Goal: Task Accomplishment & Management: Use online tool/utility

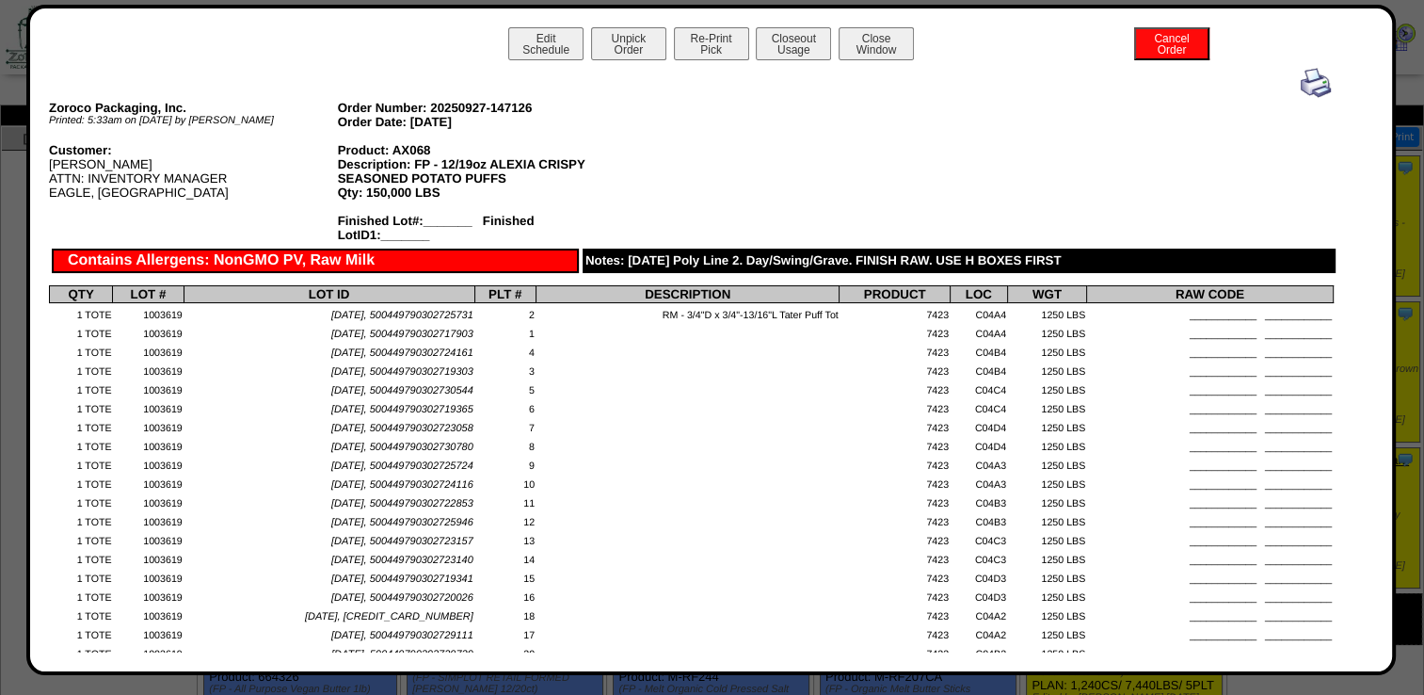
scroll to position [4047, 0]
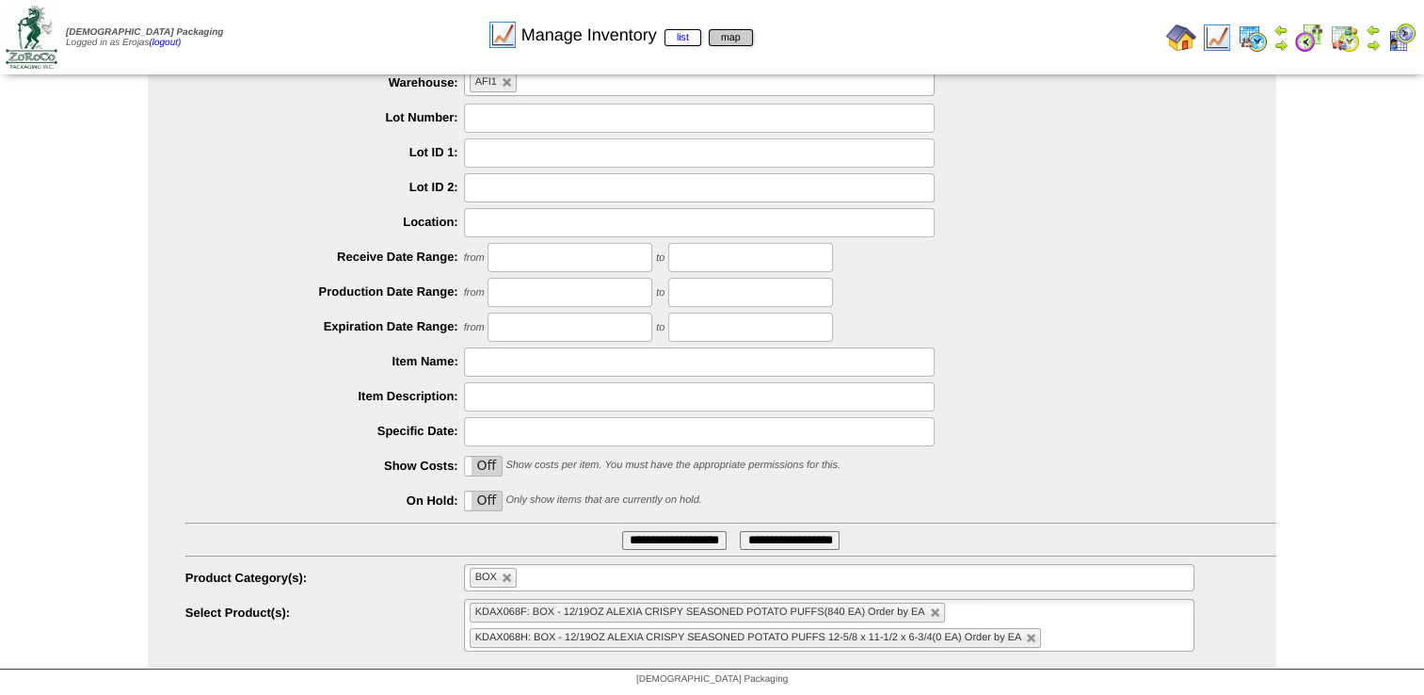
scroll to position [89, 0]
click at [1176, 40] on img at bounding box center [1181, 38] width 30 height 30
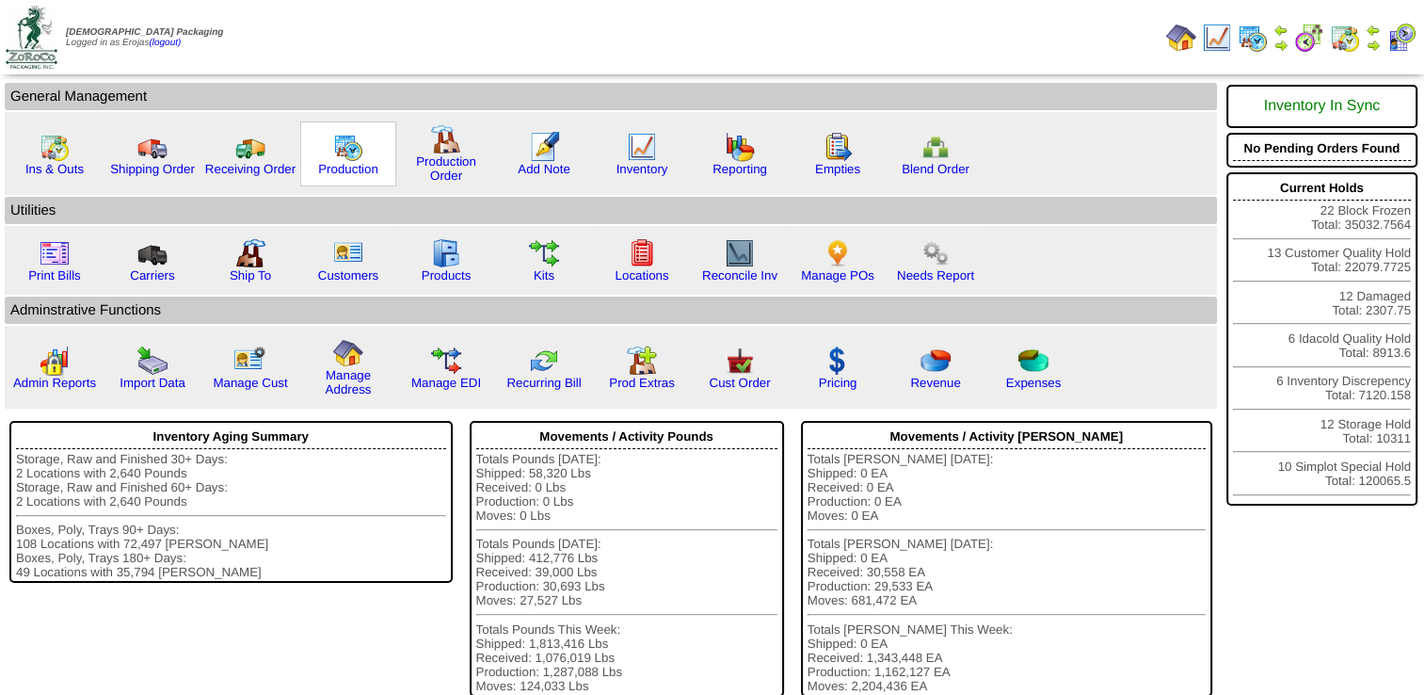
click at [340, 155] on img at bounding box center [348, 147] width 30 height 30
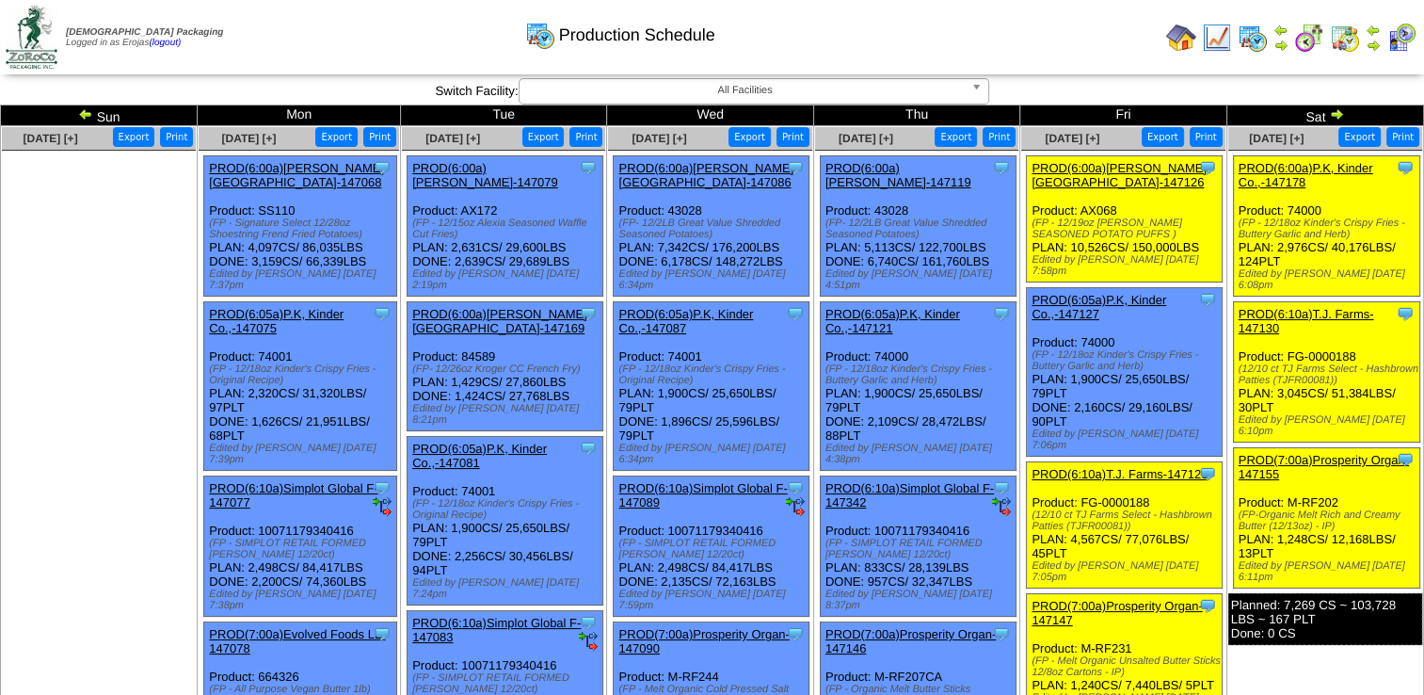
click at [1263, 173] on link "PROD(6:00a)P.K, Kinder Co.,-147178" at bounding box center [1306, 175] width 135 height 28
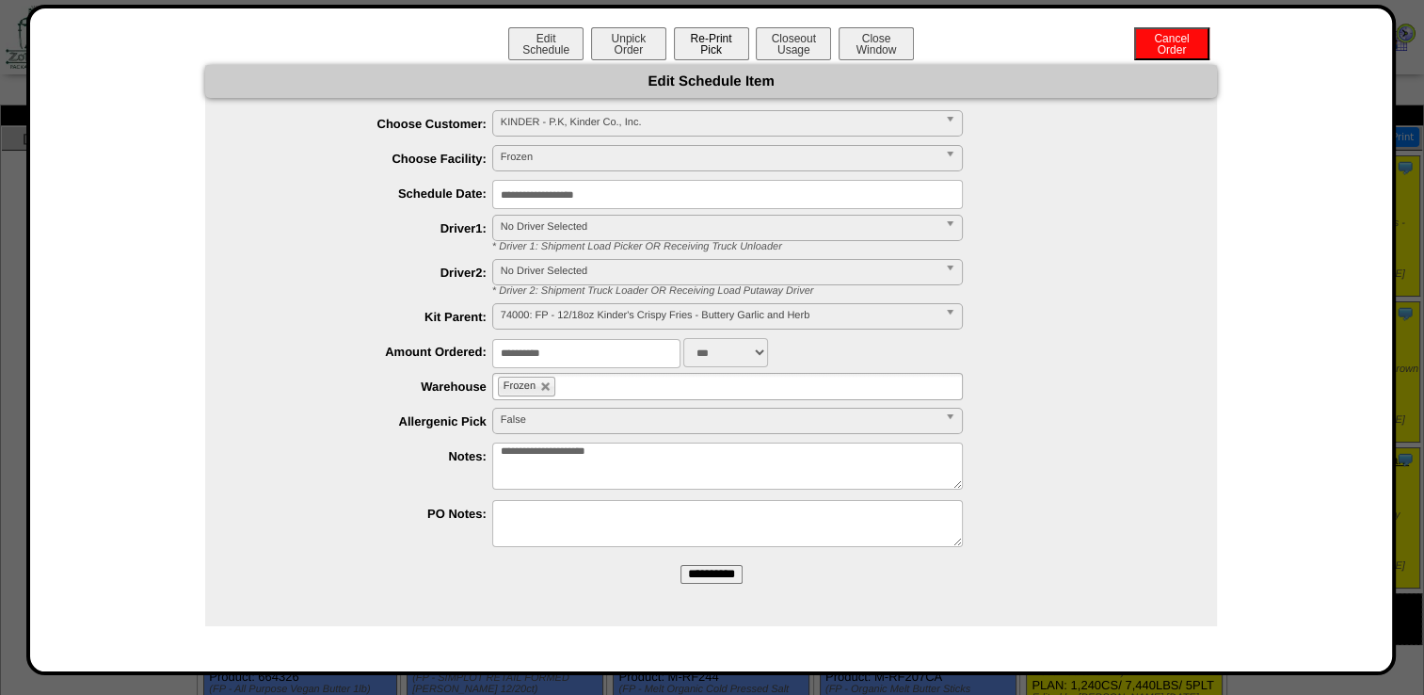
click at [702, 41] on button "Re-Print Pick" at bounding box center [711, 43] width 75 height 33
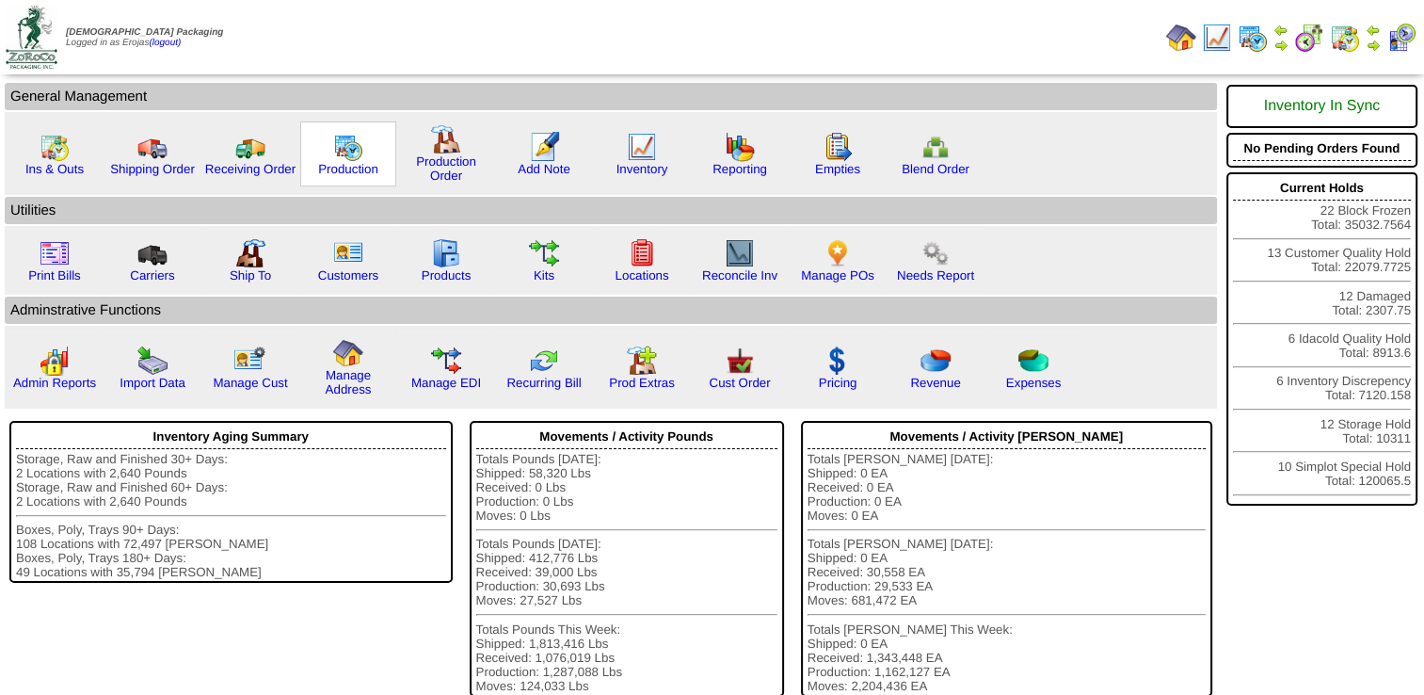
click at [348, 149] on img at bounding box center [348, 147] width 30 height 30
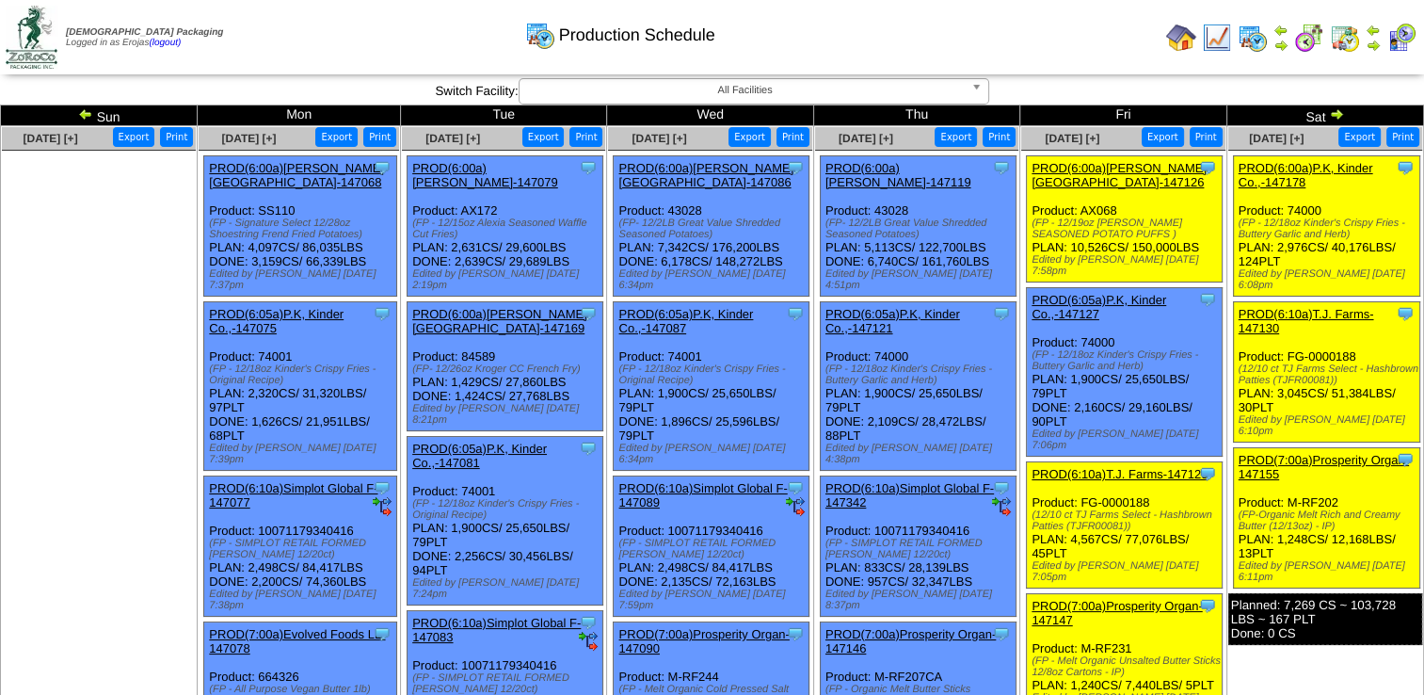
click at [1287, 453] on link "PROD(7:00a)Prosperity Organ-147155" at bounding box center [1324, 467] width 170 height 28
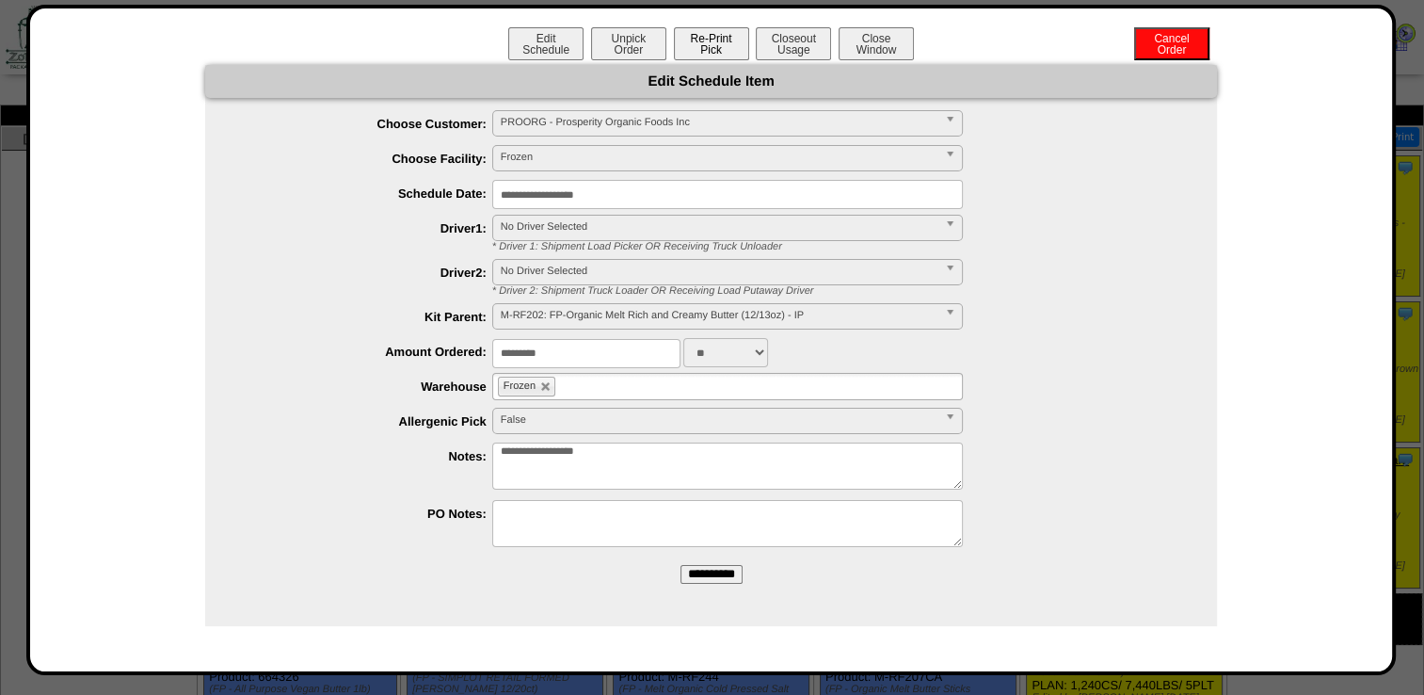
click at [706, 43] on button "Re-Print Pick" at bounding box center [711, 43] width 75 height 33
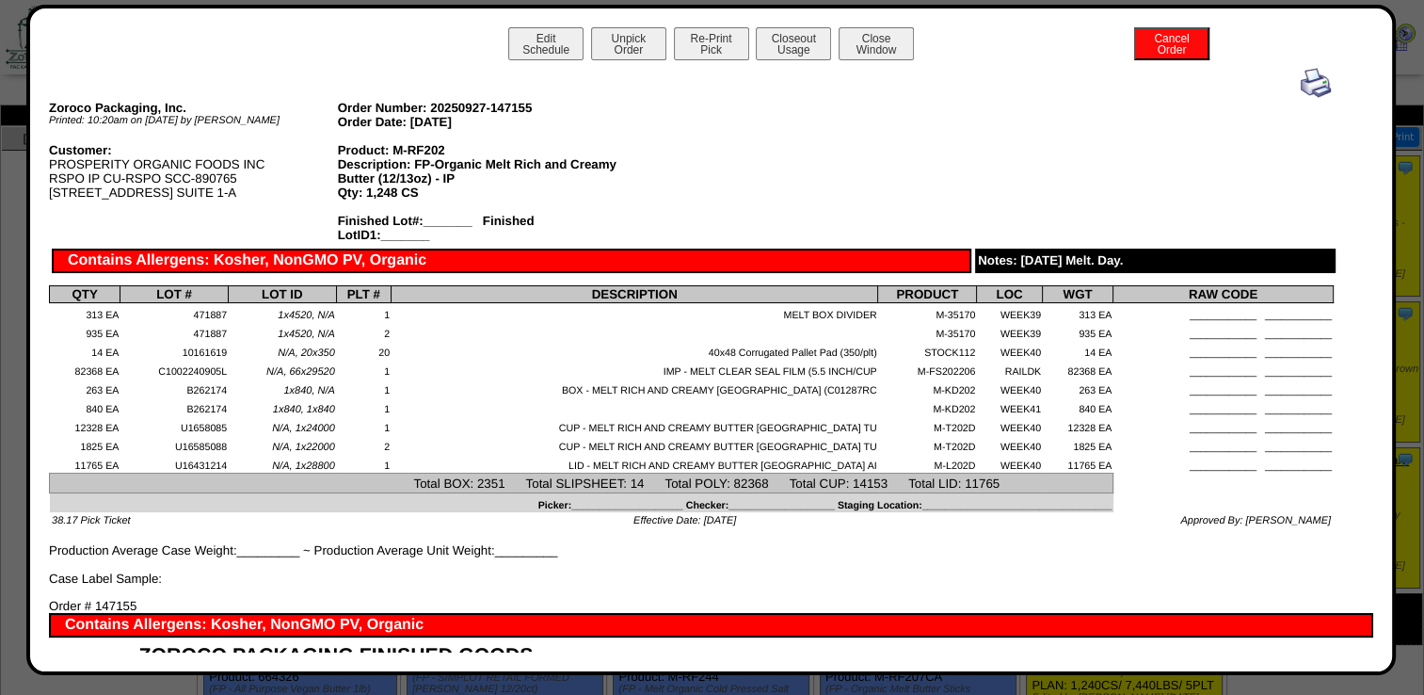
click at [1303, 87] on img at bounding box center [1316, 83] width 30 height 30
